Goal: Task Accomplishment & Management: Complete application form

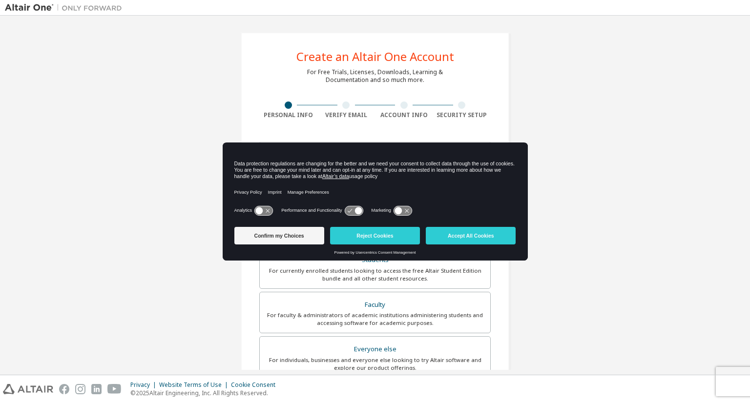
drag, startPoint x: 268, startPoint y: 206, endPoint x: 264, endPoint y: 204, distance: 5.5
click at [264, 204] on div "Analytics Performance and Functionality Marketing" at bounding box center [375, 214] width 282 height 20
click at [267, 208] on icon at bounding box center [263, 210] width 18 height 9
click at [406, 211] on icon at bounding box center [407, 211] width 4 height 4
click at [305, 234] on button "Confirm my Choices" at bounding box center [279, 236] width 90 height 18
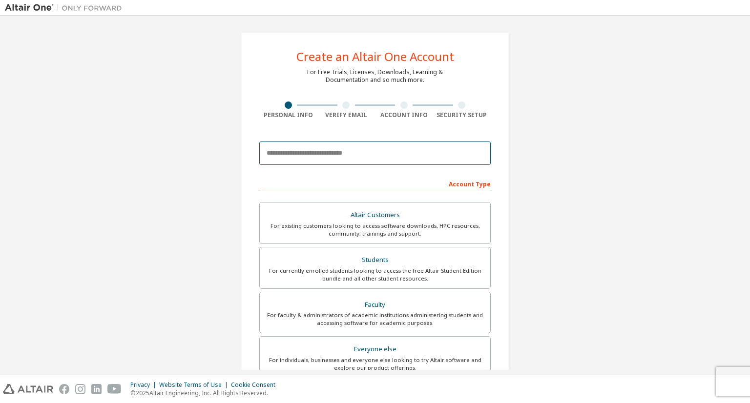
click at [381, 157] on input "email" at bounding box center [374, 153] width 231 height 23
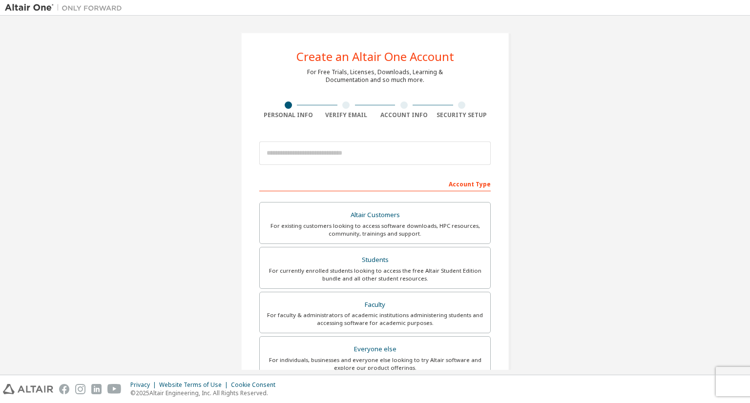
click at [260, 120] on div "Create an Altair One Account For Free Trials, Licenses, Downloads, Learning & D…" at bounding box center [375, 278] width 268 height 493
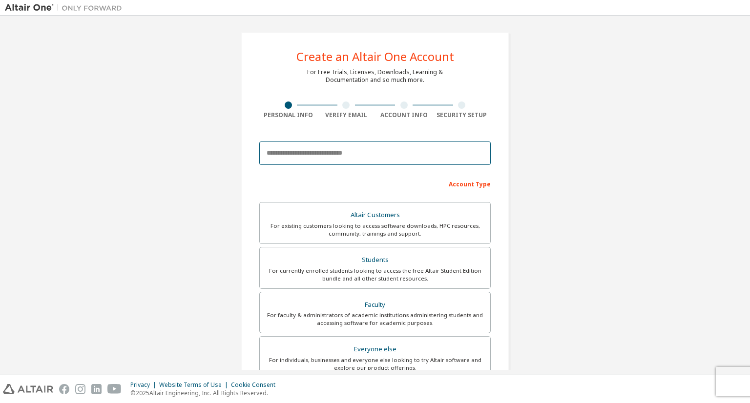
click at [357, 161] on input "email" at bounding box center [374, 153] width 231 height 23
paste input "**********"
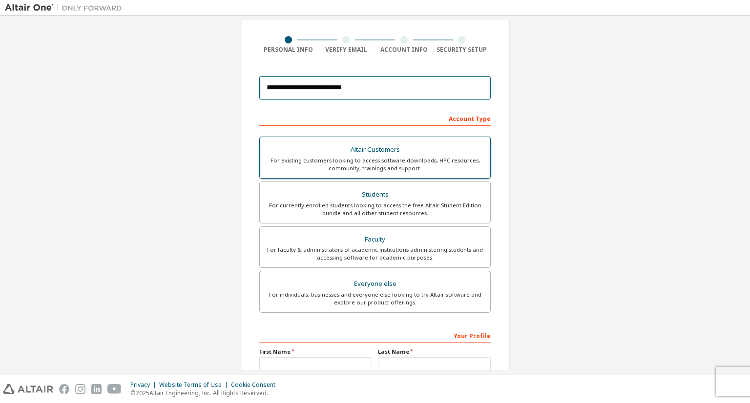
scroll to position [165, 0]
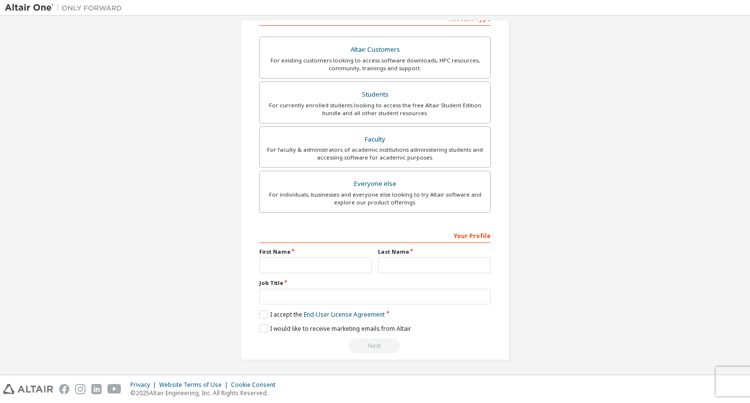
type input "**********"
click at [314, 262] on input "text" at bounding box center [315, 265] width 113 height 16
click at [391, 265] on input "text" at bounding box center [434, 265] width 113 height 16
click at [326, 261] on input "*****" at bounding box center [315, 265] width 113 height 16
type input "*"
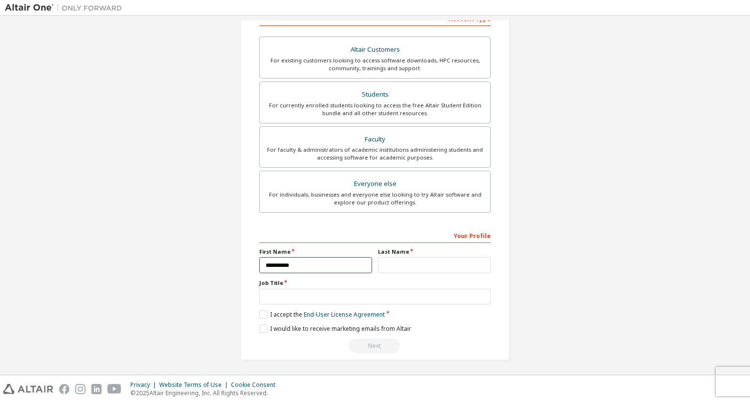
type input "*********"
click at [446, 265] on input "text" at bounding box center [434, 265] width 113 height 16
type input "*****"
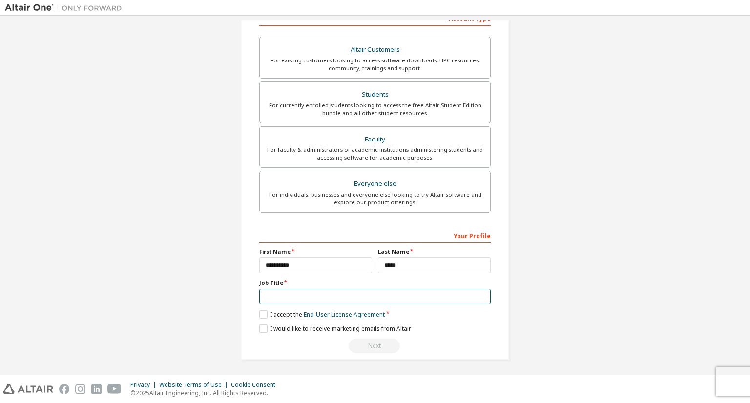
click at [285, 294] on input "text" at bounding box center [374, 297] width 231 height 16
click at [261, 313] on label "I accept the End-User License Agreement" at bounding box center [321, 314] width 125 height 8
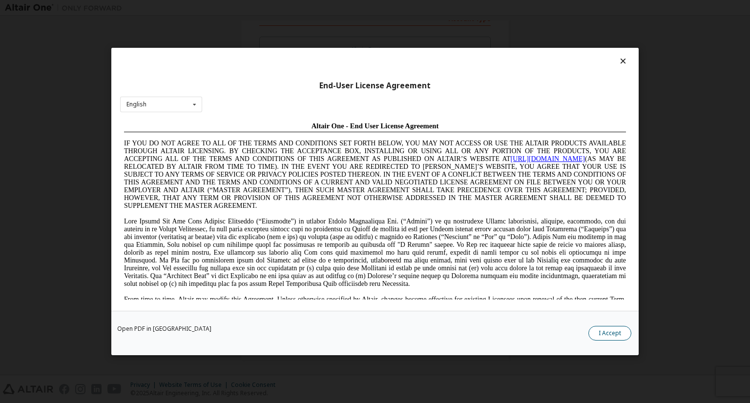
scroll to position [0, 0]
click at [609, 328] on button "I Accept" at bounding box center [609, 333] width 43 height 15
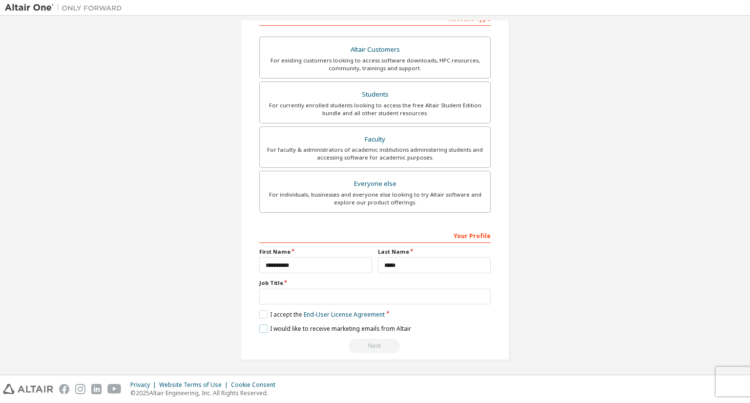
click at [263, 328] on label "I would like to receive marketing emails from Altair" at bounding box center [335, 329] width 152 height 8
click at [381, 349] on div "Next" at bounding box center [374, 346] width 231 height 15
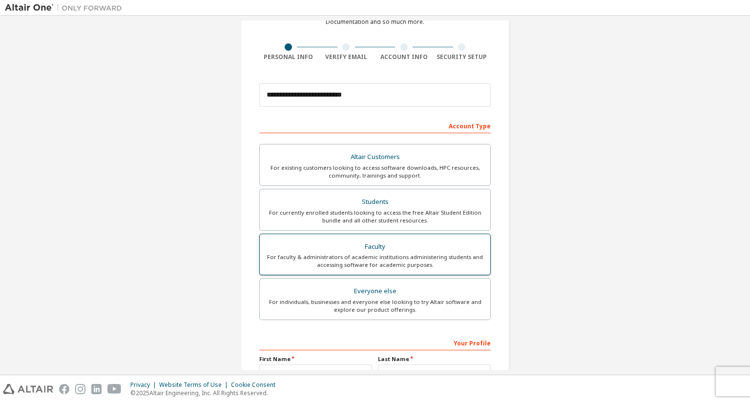
scroll to position [59, 0]
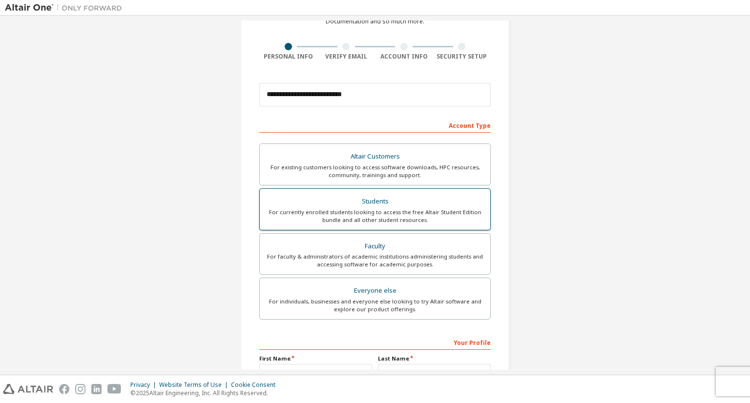
click at [412, 198] on div "Students" at bounding box center [375, 202] width 219 height 14
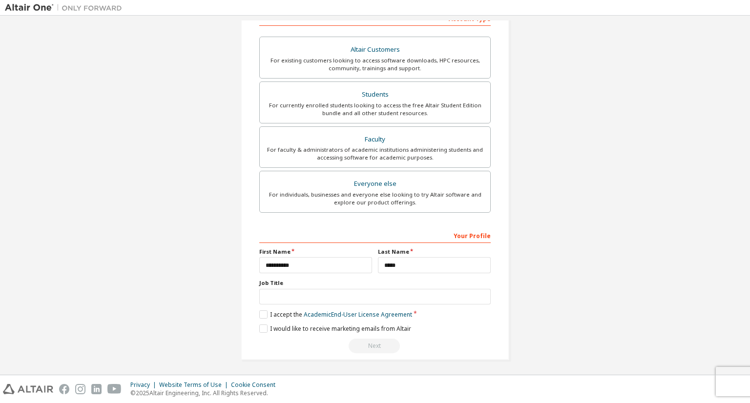
click at [370, 342] on div "Next" at bounding box center [374, 346] width 231 height 15
click at [262, 312] on label "I accept the Academic End-User License Agreement" at bounding box center [335, 314] width 153 height 8
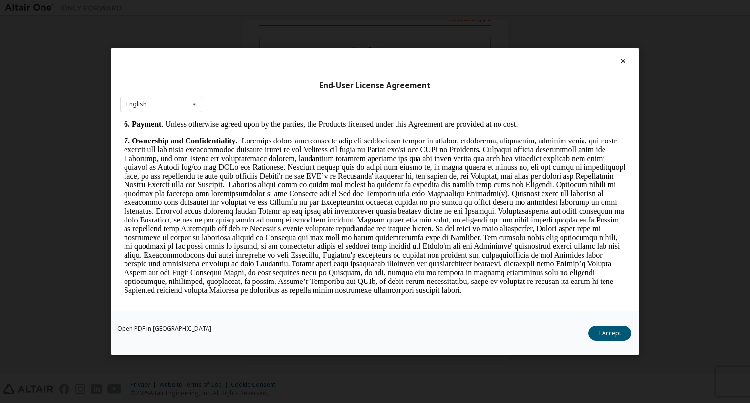
scroll to position [1601, 0]
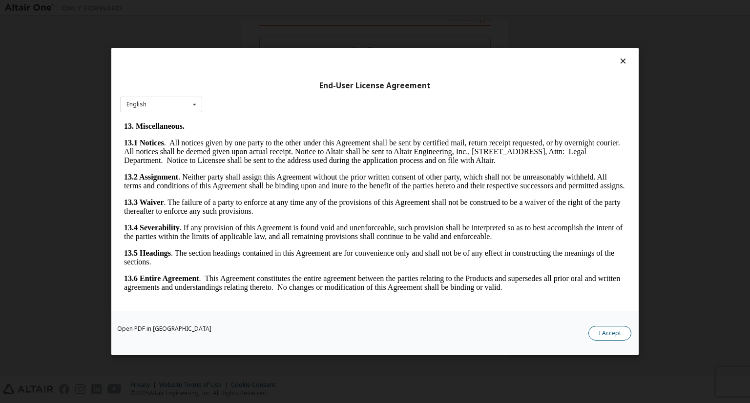
click at [609, 331] on button "I Accept" at bounding box center [609, 333] width 43 height 15
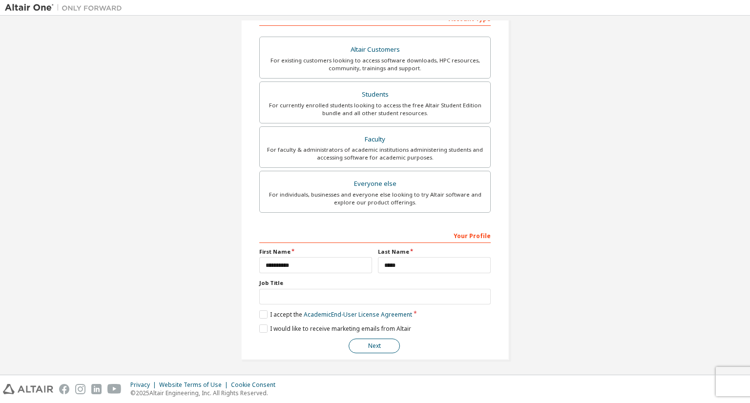
click at [383, 342] on button "Next" at bounding box center [374, 346] width 51 height 15
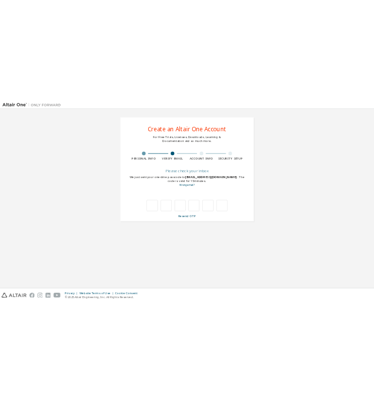
scroll to position [0, 0]
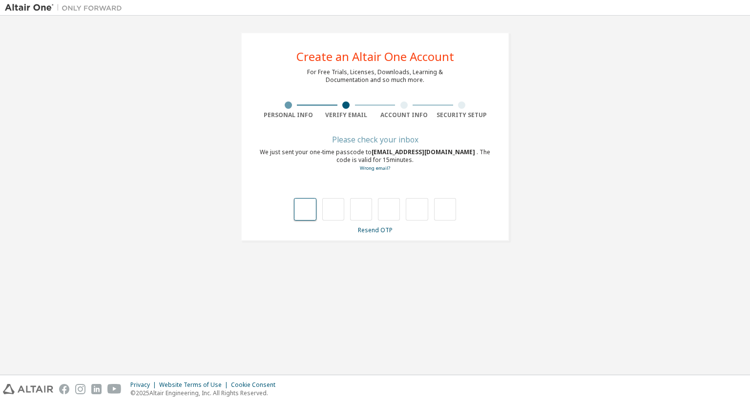
click at [301, 217] on input "text" at bounding box center [305, 209] width 22 height 22
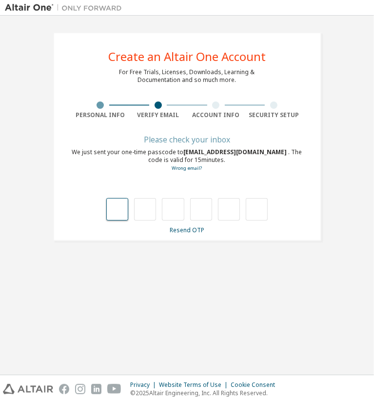
type input "*"
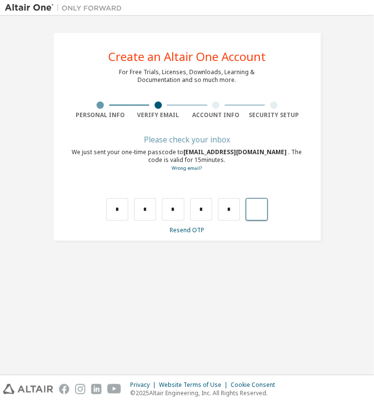
type input "*"
